Goal: Find specific page/section: Find specific page/section

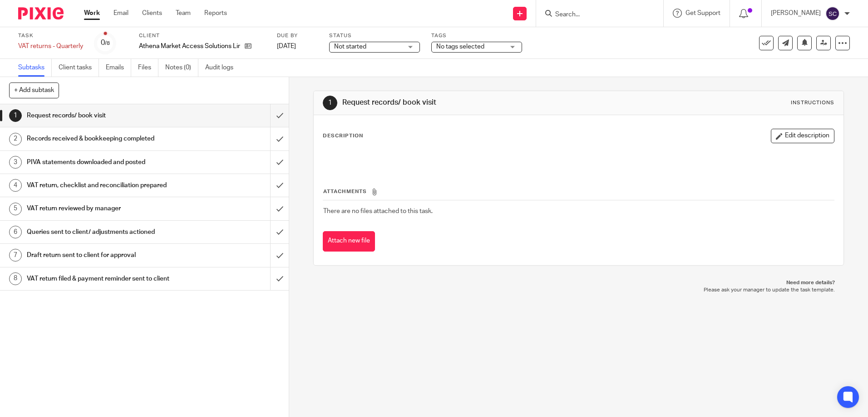
click at [91, 15] on link "Work" at bounding box center [92, 13] width 16 height 9
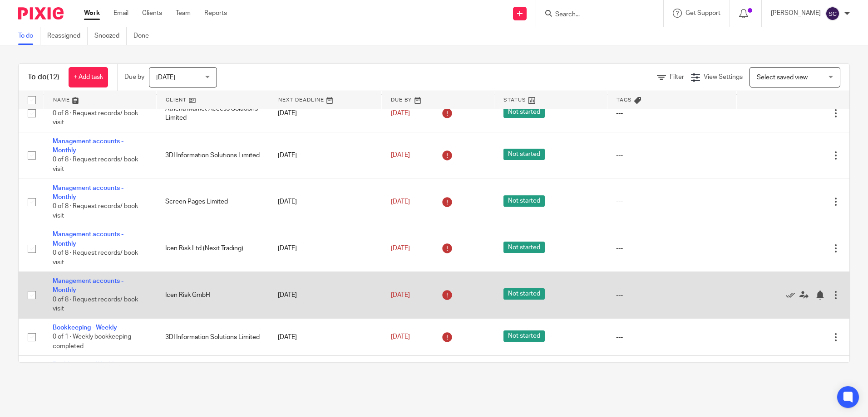
scroll to position [270, 0]
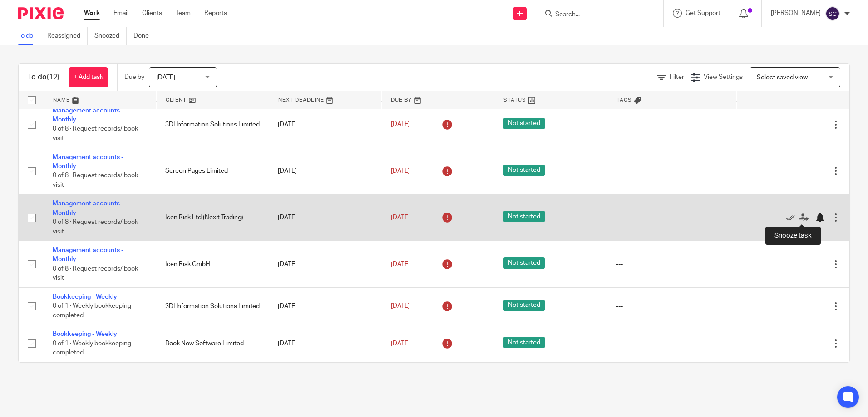
click at [815, 219] on div at bounding box center [819, 217] width 9 height 9
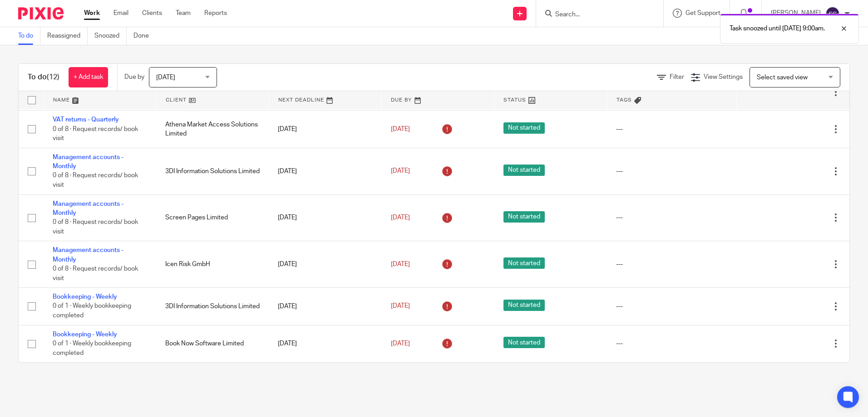
scroll to position [223, 0]
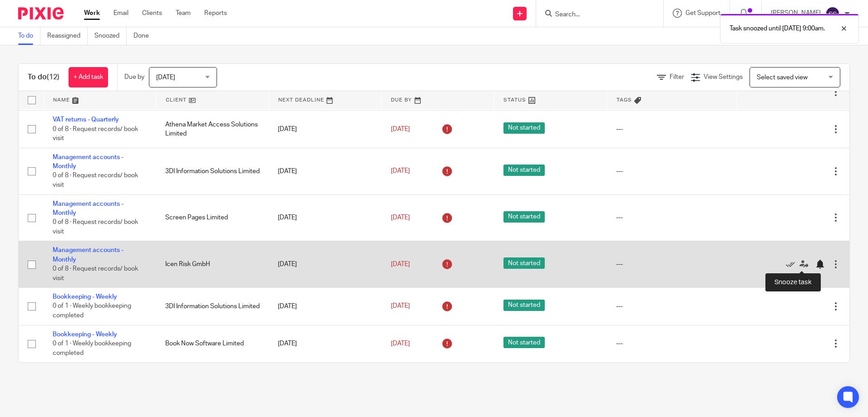
click at [815, 266] on div at bounding box center [819, 264] width 9 height 9
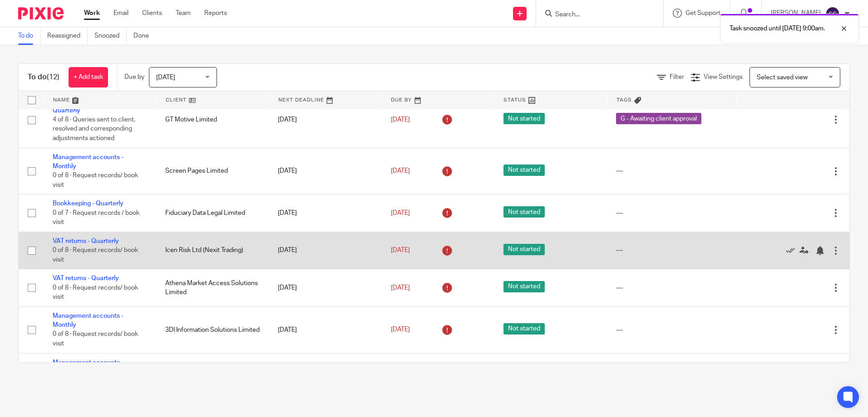
scroll to position [40, 0]
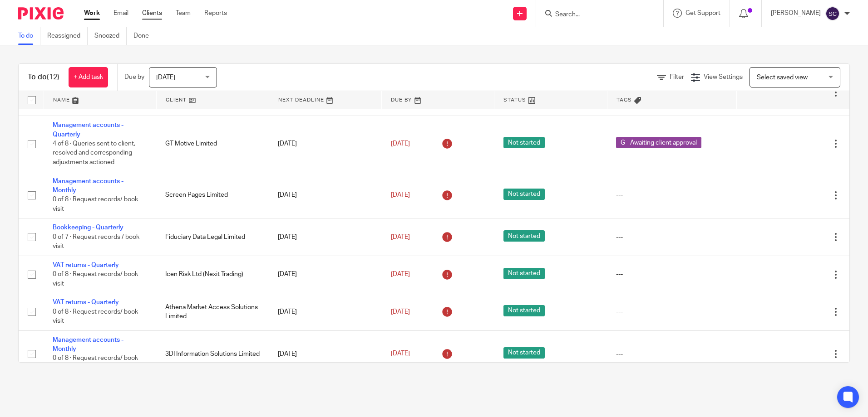
click at [142, 14] on link "Clients" at bounding box center [152, 13] width 20 height 9
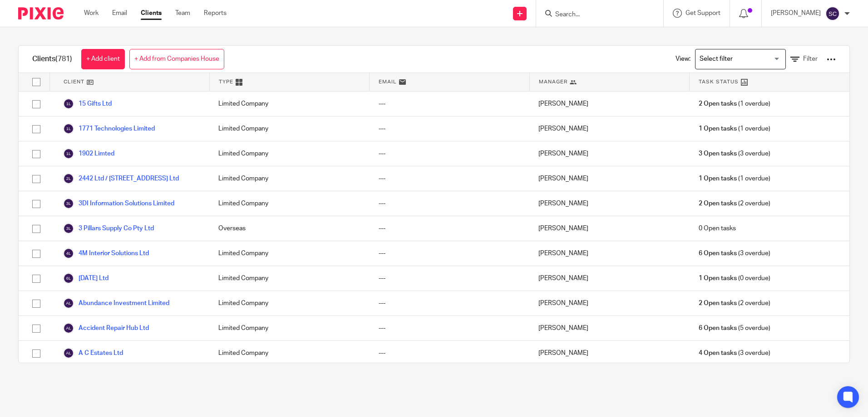
click at [567, 21] on div at bounding box center [599, 13] width 127 height 27
click at [567, 17] on input "Search" at bounding box center [595, 15] width 82 height 8
type input "athena"
click at [585, 37] on link at bounding box center [621, 36] width 138 height 14
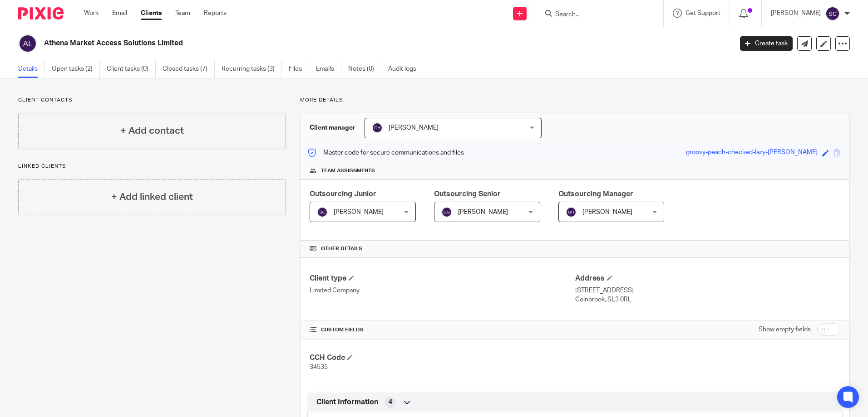
click at [608, 20] on div at bounding box center [599, 13] width 127 height 27
click at [610, 4] on div at bounding box center [599, 13] width 127 height 27
click at [609, 13] on input "Search" at bounding box center [595, 15] width 82 height 8
type input "screen"
click at [609, 30] on link at bounding box center [608, 36] width 113 height 14
